Goal: Transaction & Acquisition: Purchase product/service

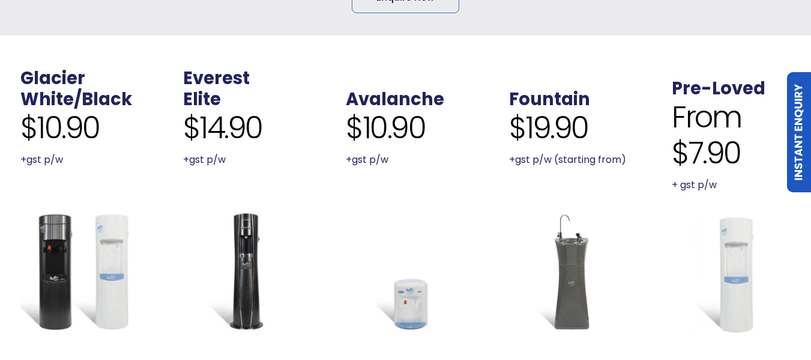
scroll to position [360, 0]
click at [566, 160] on p "+gst p/w (starting from)" at bounding box center [568, 159] width 119 height 17
click at [561, 92] on link "Fountain" at bounding box center [549, 98] width 81 height 24
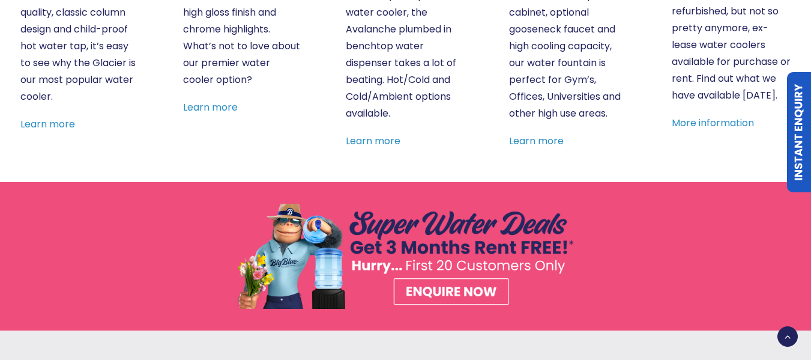
scroll to position [888, 0]
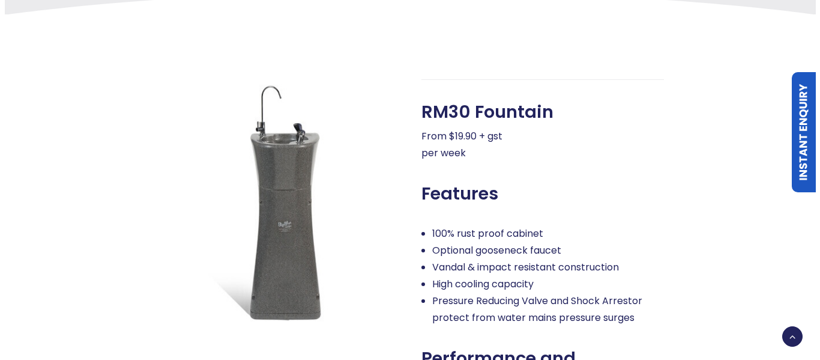
scroll to position [336, 0]
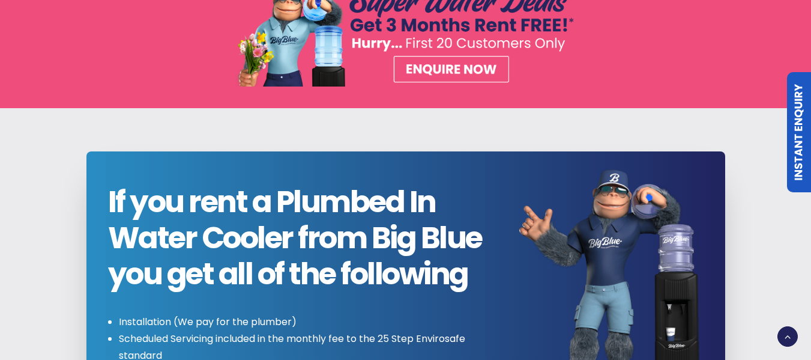
scroll to position [984, 0]
